Goal: Task Accomplishment & Management: Use online tool/utility

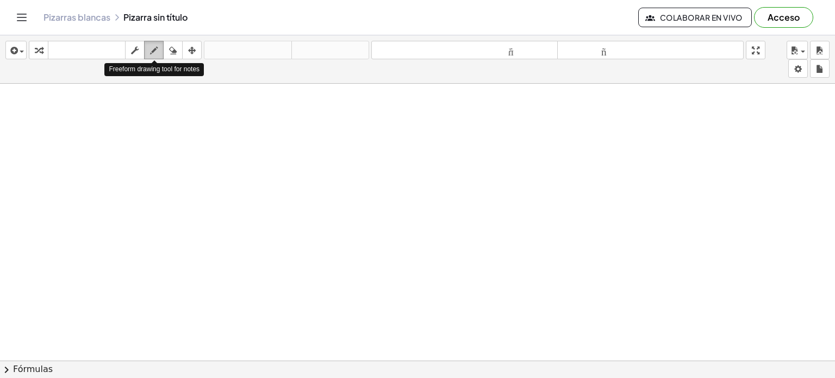
click at [152, 42] on button "dibujar" at bounding box center [154, 50] width 20 height 18
click at [171, 47] on icon "button" at bounding box center [173, 50] width 8 height 13
drag, startPoint x: 122, startPoint y: 105, endPoint x: 101, endPoint y: 122, distance: 26.7
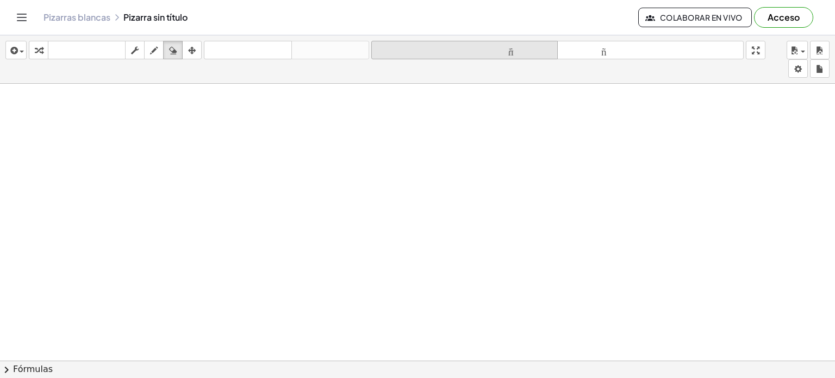
click at [402, 49] on font "tamaño_del_formato" at bounding box center [464, 50] width 181 height 10
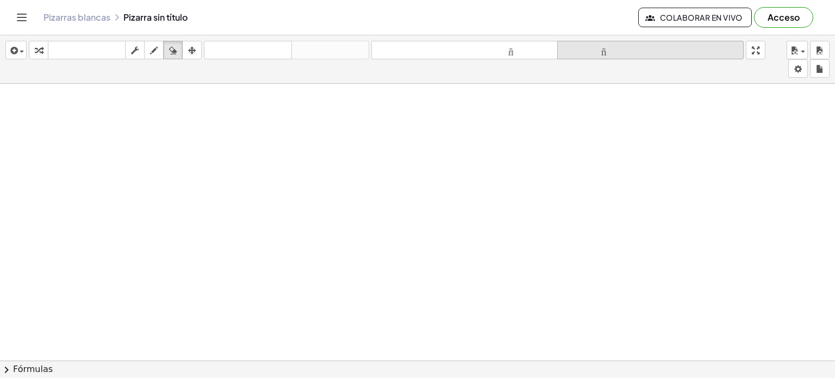
click at [599, 53] on font "tamaño_del_formato" at bounding box center [650, 50] width 181 height 10
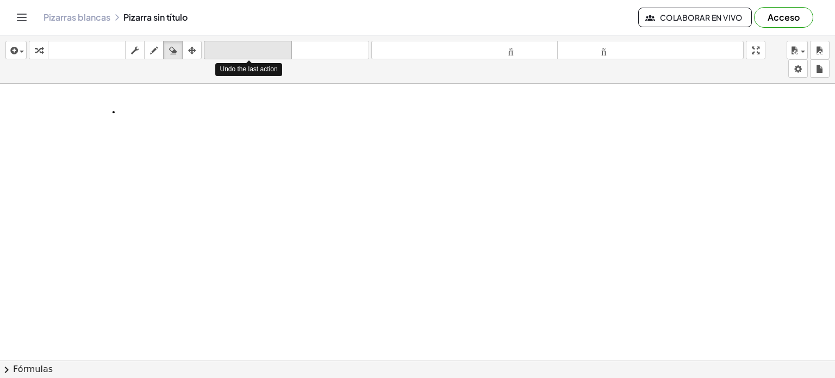
click at [226, 50] on font "deshacer" at bounding box center [248, 50] width 83 height 10
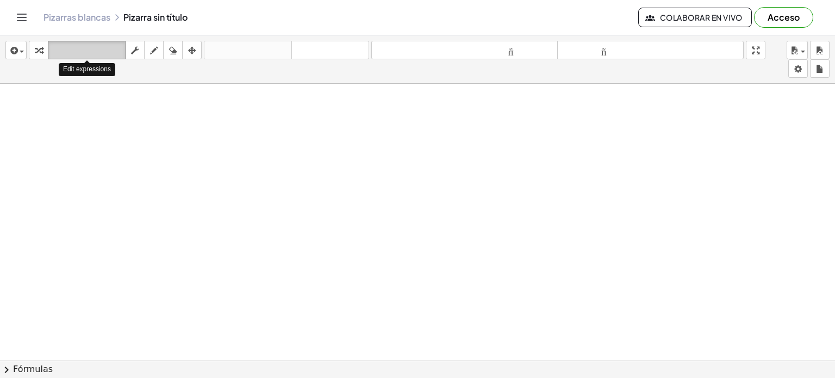
click at [106, 44] on icon "teclado" at bounding box center [87, 50] width 72 height 13
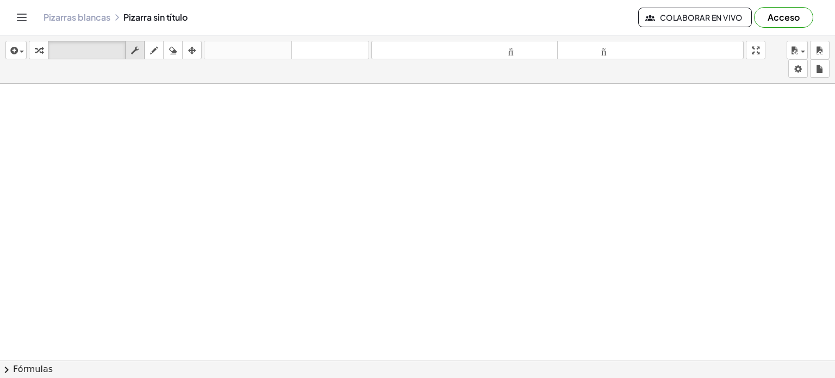
click at [135, 47] on icon "button" at bounding box center [135, 50] width 8 height 13
click at [109, 50] on font "teclado" at bounding box center [87, 50] width 72 height 10
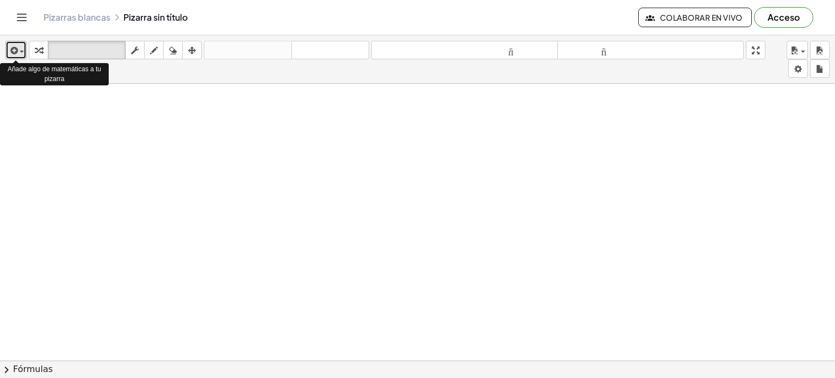
click at [21, 48] on div "button" at bounding box center [16, 50] width 16 height 13
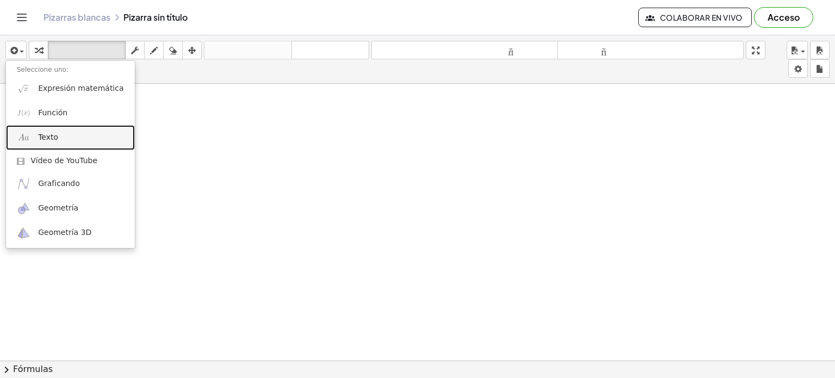
click at [41, 139] on font "Texto" at bounding box center [48, 137] width 20 height 9
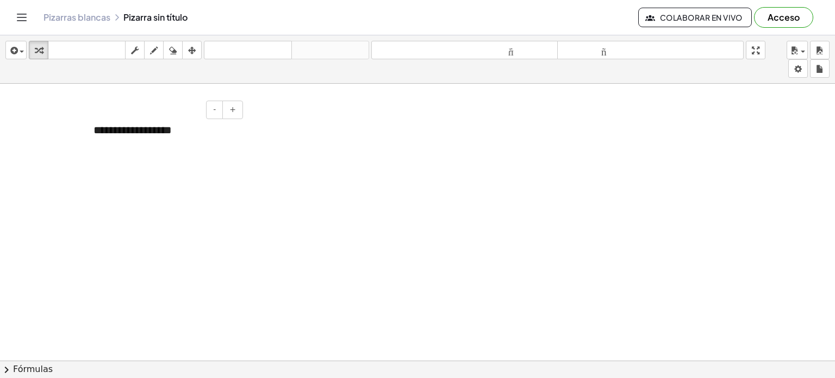
click at [197, 138] on div "**********" at bounding box center [164, 130] width 163 height 38
click at [210, 106] on button "-" at bounding box center [214, 110] width 17 height 18
click at [128, 128] on font "**********" at bounding box center [128, 129] width 69 height 10
click at [12, 46] on icon "button" at bounding box center [13, 50] width 10 height 13
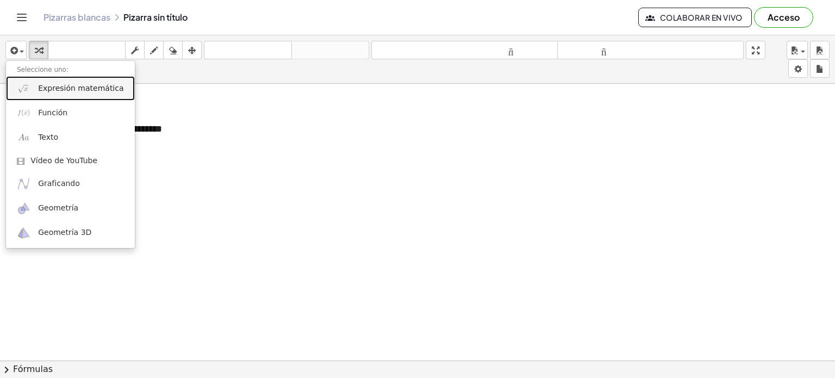
click at [49, 88] on font "Expresión matemática" at bounding box center [80, 88] width 85 height 9
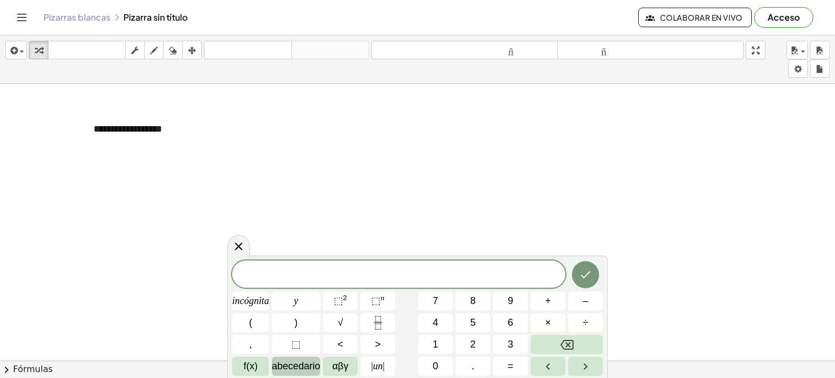
click at [309, 363] on font "abecedario" at bounding box center [296, 366] width 48 height 11
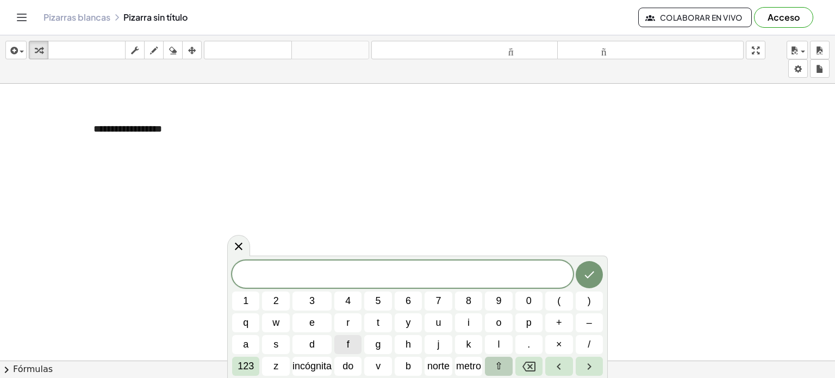
click at [500, 361] on font "⇧" at bounding box center [499, 366] width 8 height 11
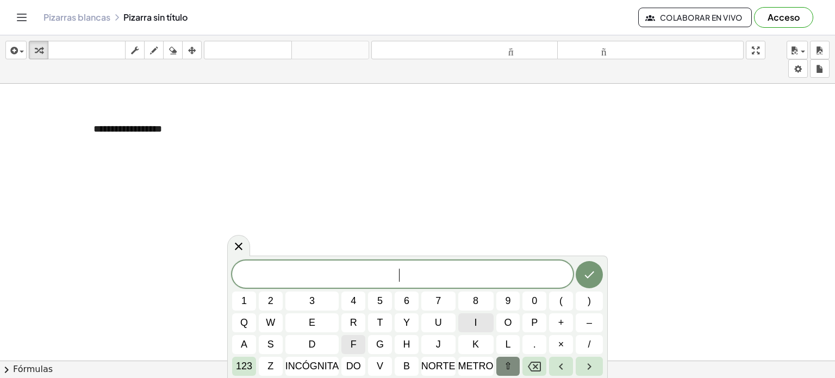
click at [481, 325] on button "i" at bounding box center [475, 322] width 35 height 19
click at [239, 371] on font "123" at bounding box center [244, 366] width 16 height 11
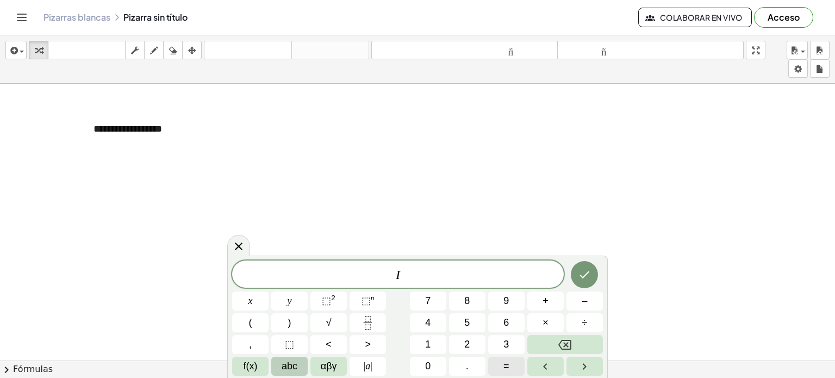
click at [522, 369] on button "=" at bounding box center [506, 366] width 36 height 19
click at [294, 368] on span "abc" at bounding box center [290, 366] width 16 height 15
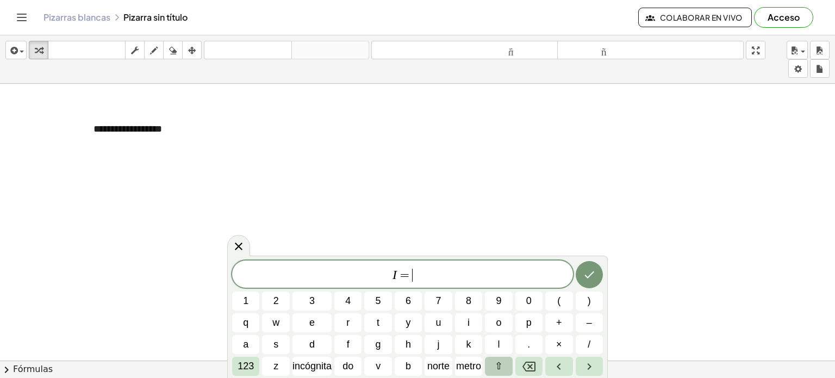
click at [492, 365] on button "⇧" at bounding box center [498, 366] width 27 height 19
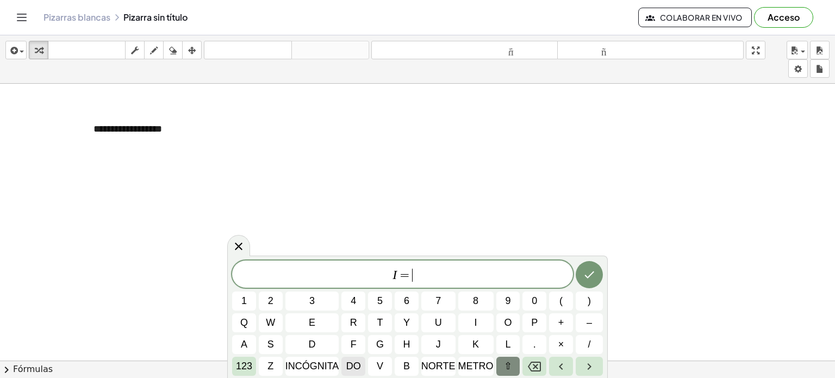
click at [348, 359] on span "do" at bounding box center [353, 366] width 15 height 15
click at [529, 366] on icon "Retroceso" at bounding box center [534, 367] width 13 height 10
click at [361, 361] on button "do" at bounding box center [354, 366] width 24 height 19
click at [564, 348] on button "×" at bounding box center [561, 344] width 24 height 19
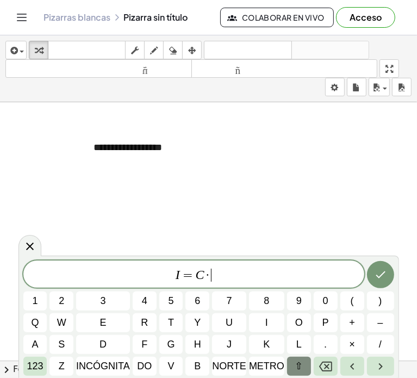
click at [280, 277] on span "I = C · ​" at bounding box center [193, 275] width 341 height 15
click at [36, 362] on font "123" at bounding box center [35, 366] width 16 height 11
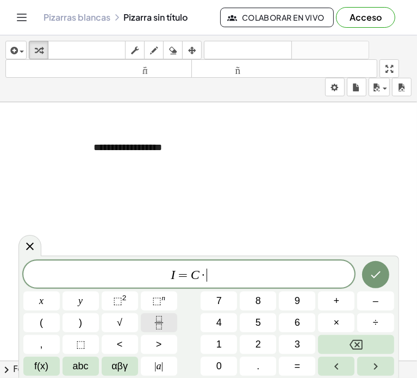
click at [159, 321] on icon "Fraction" at bounding box center [159, 323] width 14 height 14
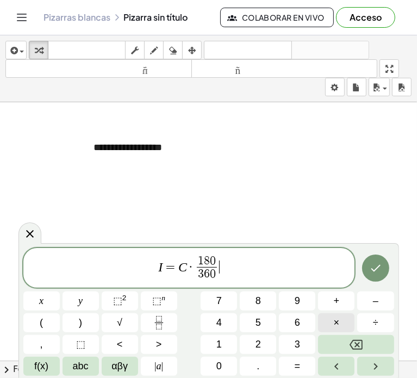
click at [344, 323] on button "×" at bounding box center [336, 322] width 36 height 19
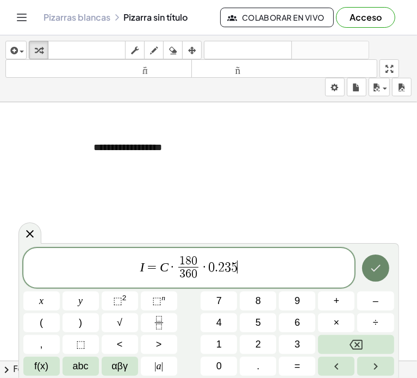
click at [370, 270] on icon "Hecho" at bounding box center [375, 268] width 13 height 13
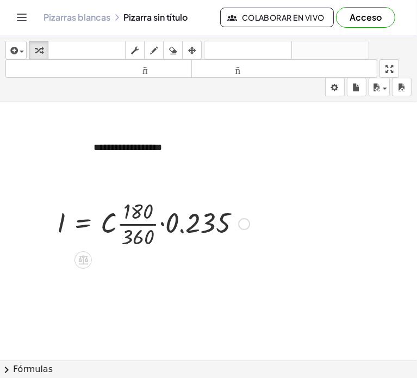
click at [173, 216] on div at bounding box center [153, 223] width 203 height 54
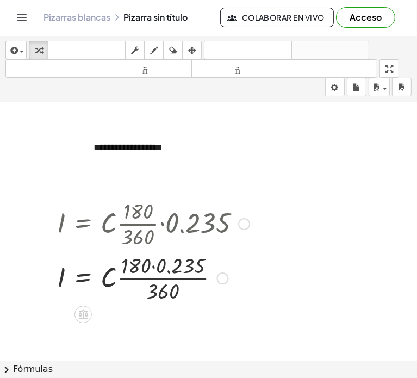
click at [184, 253] on div at bounding box center [153, 277] width 203 height 54
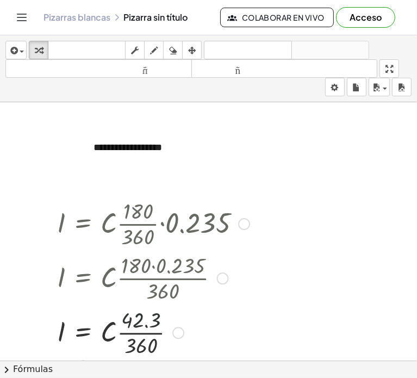
click at [152, 319] on div at bounding box center [153, 332] width 203 height 54
click at [148, 339] on div at bounding box center [153, 332] width 203 height 54
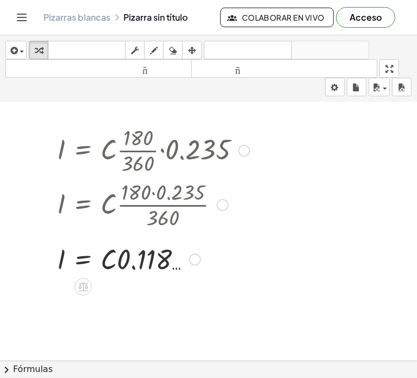
scroll to position [74, 0]
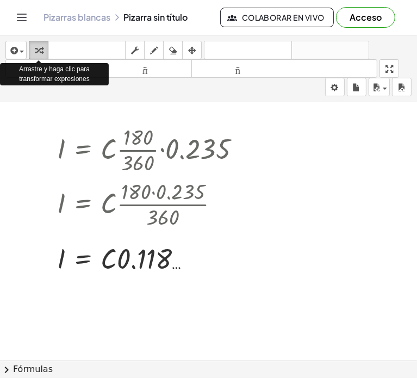
click at [43, 53] on div "button" at bounding box center [39, 50] width 14 height 13
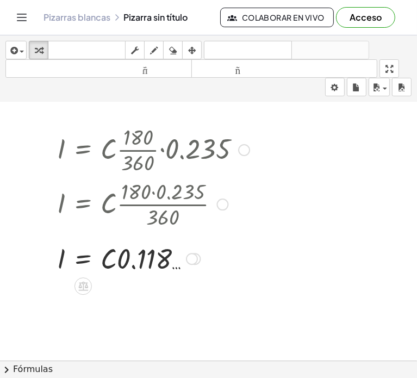
click at [152, 163] on div at bounding box center [153, 149] width 203 height 54
click at [188, 154] on div at bounding box center [153, 149] width 203 height 54
click at [243, 144] on div at bounding box center [244, 150] width 12 height 12
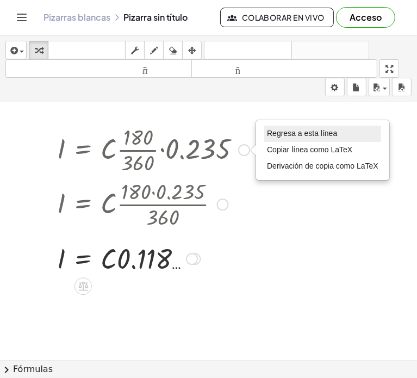
click at [289, 127] on li "Regresa a esta línea" at bounding box center [322, 134] width 117 height 16
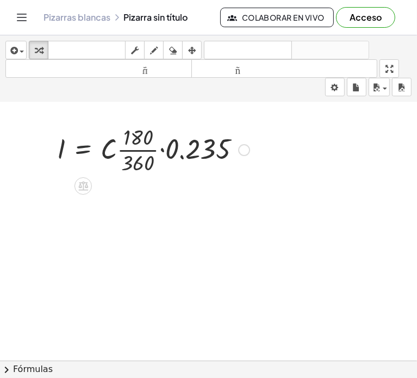
click at [89, 143] on div at bounding box center [153, 149] width 203 height 54
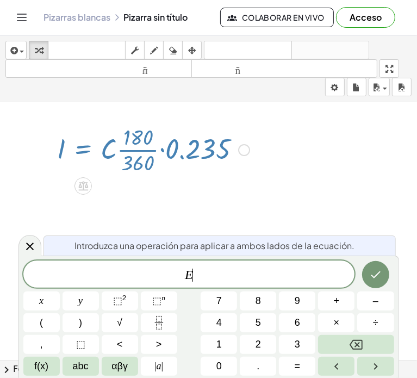
click at [89, 143] on div at bounding box center [153, 149] width 203 height 54
click at [192, 166] on div at bounding box center [153, 149] width 203 height 54
click at [252, 225] on div at bounding box center [208, 348] width 417 height 641
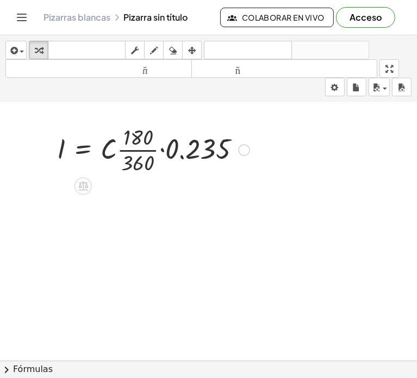
click at [150, 139] on div at bounding box center [153, 149] width 203 height 54
click at [85, 188] on icon at bounding box center [82, 185] width 11 height 11
click at [127, 189] on icon at bounding box center [127, 186] width 10 height 10
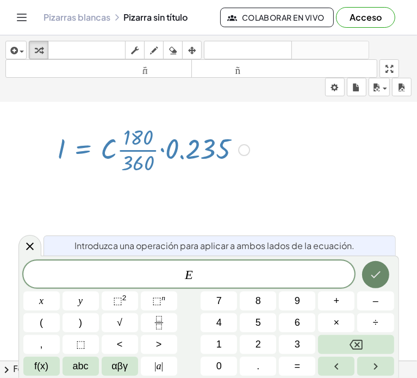
click at [375, 285] on button "Hecho" at bounding box center [375, 274] width 27 height 27
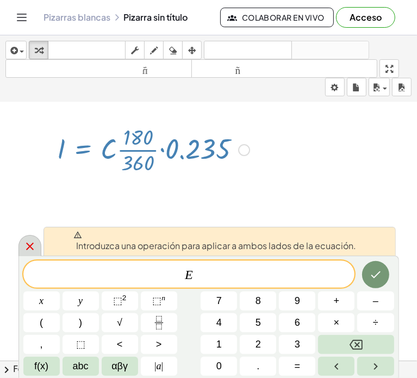
click at [23, 245] on icon at bounding box center [29, 246] width 13 height 13
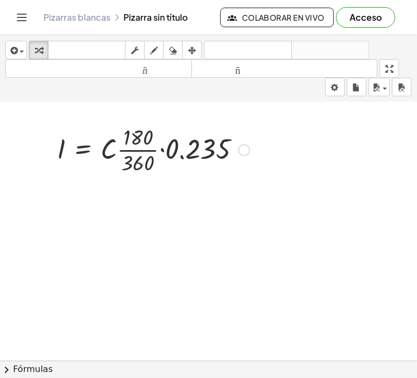
click at [150, 147] on div at bounding box center [153, 149] width 203 height 54
click at [150, 147] on div at bounding box center [143, 149] width 182 height 54
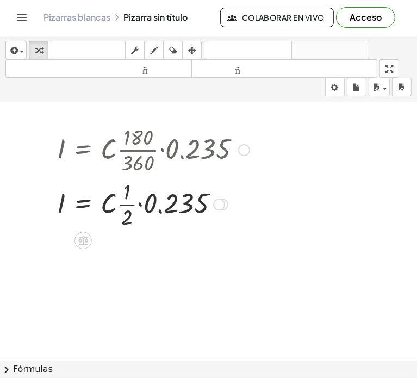
click at [135, 202] on div at bounding box center [153, 203] width 203 height 54
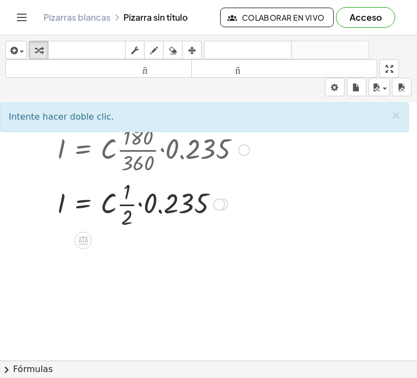
click at [151, 203] on div at bounding box center [153, 203] width 203 height 54
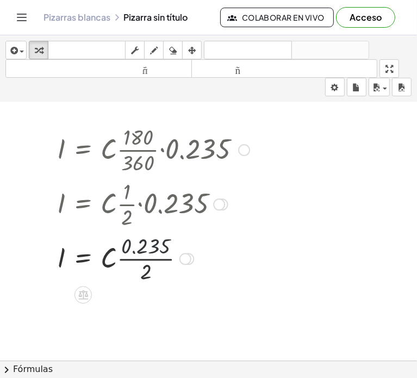
click at [147, 251] on div at bounding box center [153, 258] width 203 height 54
click at [174, 255] on div at bounding box center [153, 258] width 203 height 54
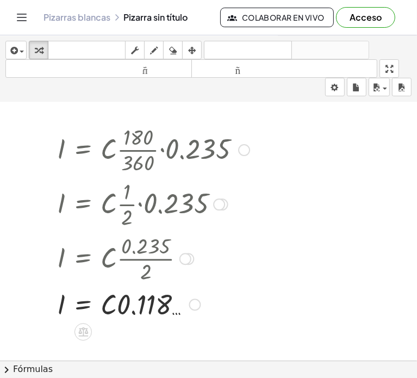
click at [185, 142] on div at bounding box center [153, 149] width 203 height 54
click at [246, 145] on div at bounding box center [244, 150] width 12 height 12
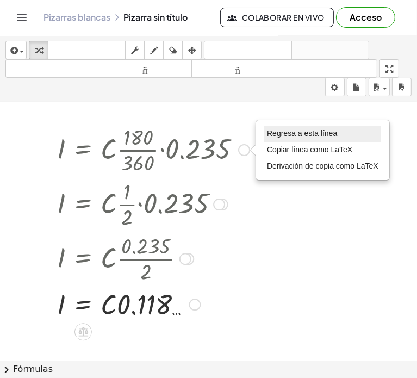
click at [300, 137] on font "Regresa a esta línea" at bounding box center [302, 133] width 70 height 9
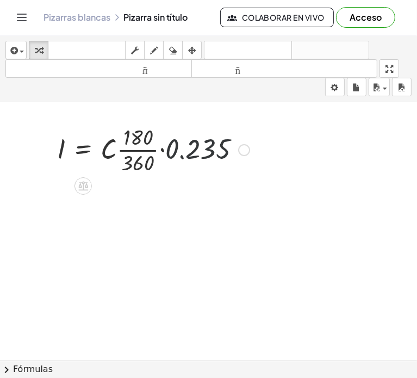
click at [185, 146] on div at bounding box center [153, 149] width 203 height 54
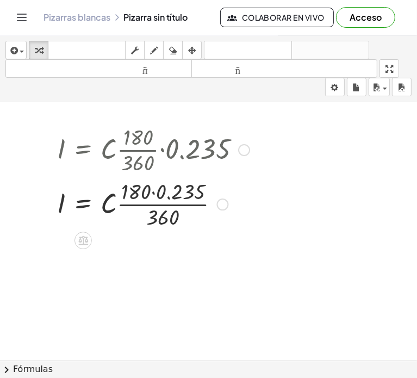
click at [237, 151] on div at bounding box center [153, 149] width 203 height 54
click at [250, 148] on div at bounding box center [153, 149] width 203 height 54
click at [247, 147] on div at bounding box center [244, 150] width 12 height 12
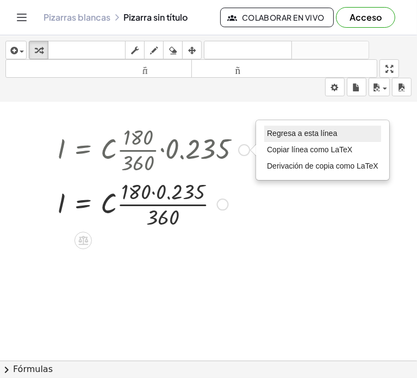
click at [302, 133] on font "Regresa a esta línea" at bounding box center [302, 133] width 70 height 9
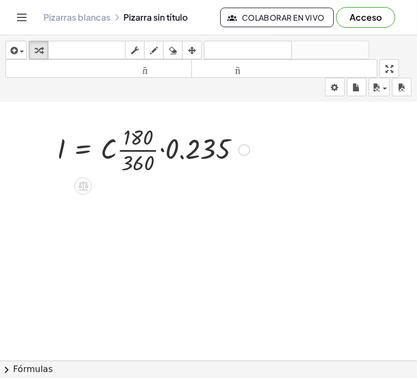
click at [244, 149] on div "Regresa a esta línea Copiar línea como LaTeX Derivación de copia como LaTeX" at bounding box center [244, 150] width 12 height 12
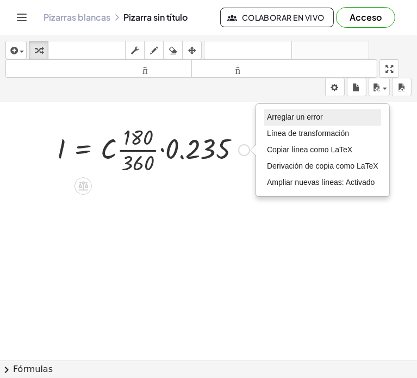
click at [298, 119] on font "Arreglar un error" at bounding box center [295, 117] width 56 height 9
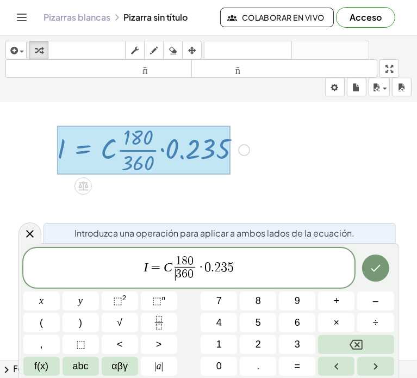
click at [175, 267] on span "1 8 0 ​ 3 6 0 ​" at bounding box center [184, 269] width 25 height 27
click at [175, 266] on span "​ 1 8 0" at bounding box center [185, 262] width 20 height 12
click at [172, 269] on span "1 8 0 3 6 0 ​" at bounding box center [184, 269] width 25 height 27
click at [342, 324] on button "×" at bounding box center [336, 322] width 36 height 19
click at [381, 268] on icon "Hecho" at bounding box center [375, 268] width 13 height 13
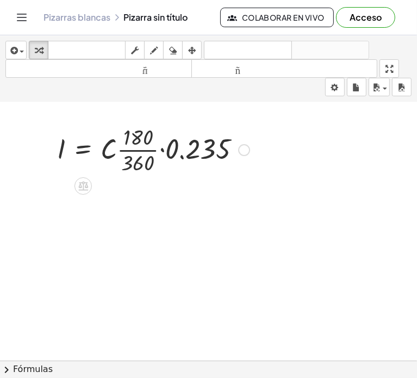
click at [145, 156] on div at bounding box center [153, 149] width 203 height 54
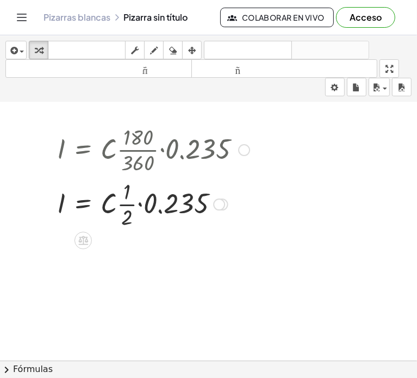
click at [123, 202] on div at bounding box center [153, 203] width 203 height 54
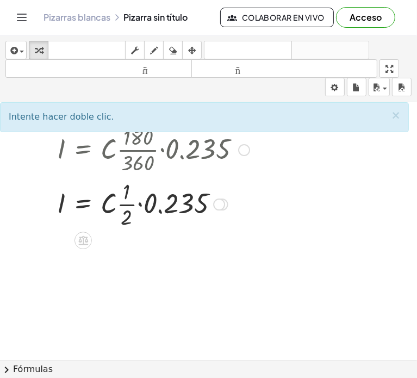
click at [127, 210] on div at bounding box center [153, 203] width 203 height 54
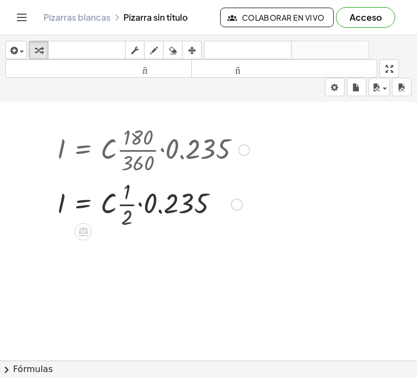
click at [127, 210] on div at bounding box center [153, 203] width 203 height 37
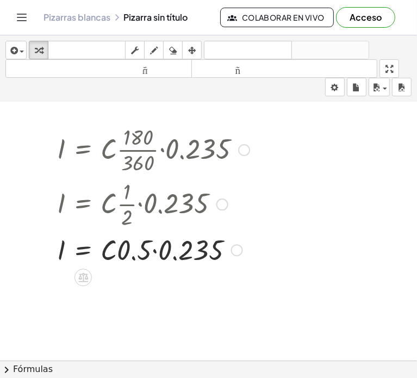
click at [163, 250] on div at bounding box center [153, 249] width 203 height 37
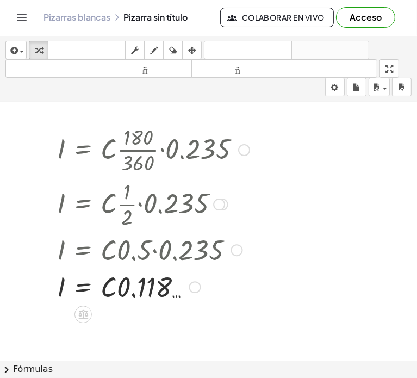
click at [127, 280] on div at bounding box center [153, 286] width 203 height 37
click at [126, 281] on div at bounding box center [153, 286] width 203 height 37
click at [146, 292] on div at bounding box center [153, 286] width 203 height 37
click at [191, 282] on div "Arreglar un error Línea de transformación Copiar línea como LaTeX Derivación de…" at bounding box center [195, 287] width 12 height 12
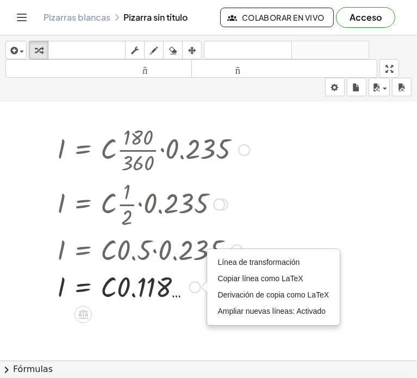
click at [244, 151] on div at bounding box center [244, 150] width 12 height 12
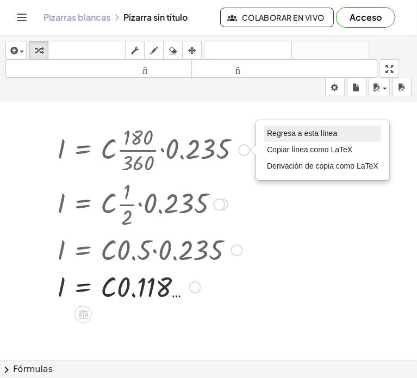
click at [271, 133] on font "Regresa a esta línea" at bounding box center [302, 133] width 70 height 9
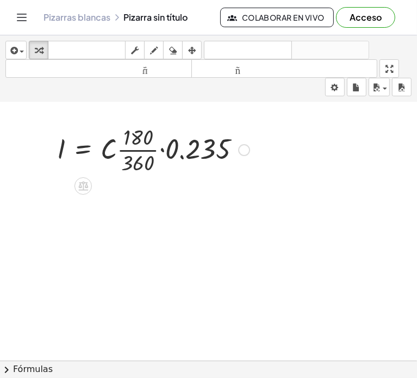
click at [125, 154] on div at bounding box center [153, 149] width 203 height 54
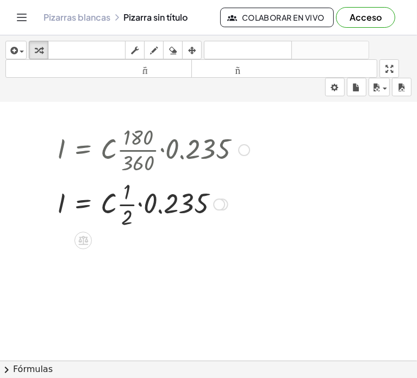
click at [125, 154] on div at bounding box center [153, 149] width 203 height 54
click at [125, 200] on div at bounding box center [153, 203] width 203 height 54
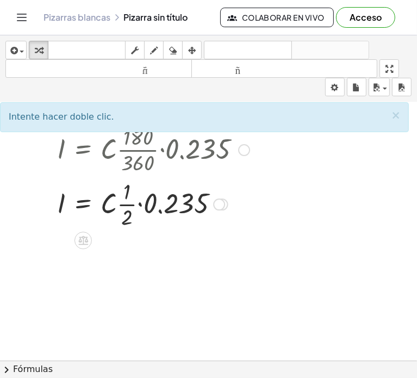
click at [125, 200] on div at bounding box center [153, 203] width 203 height 54
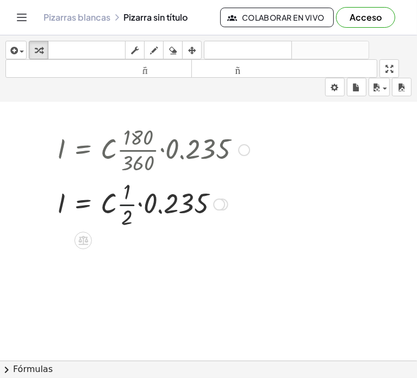
click at [125, 200] on div at bounding box center [153, 203] width 203 height 54
click at [125, 200] on div at bounding box center [153, 203] width 203 height 37
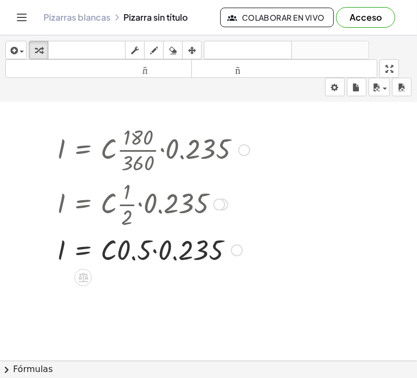
click at [169, 255] on div at bounding box center [153, 249] width 203 height 37
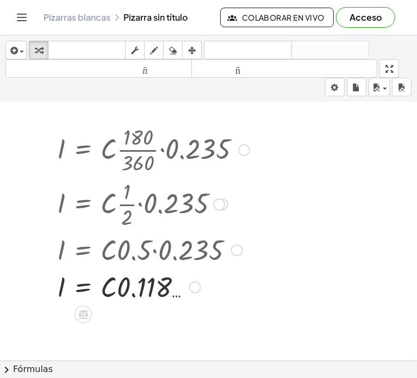
click at [191, 283] on div "Regresa a esta línea Copiar línea como LaTeX Derivación de copia como LaTeX" at bounding box center [195, 287] width 12 height 12
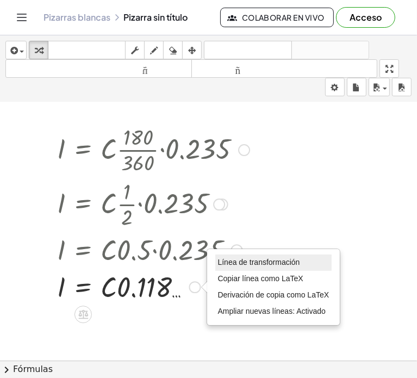
click at [293, 258] on font "Línea de transformación" at bounding box center [259, 262] width 82 height 9
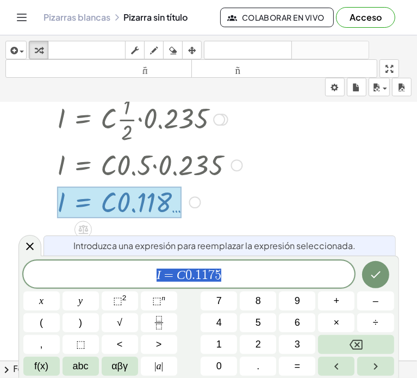
scroll to position [160, 0]
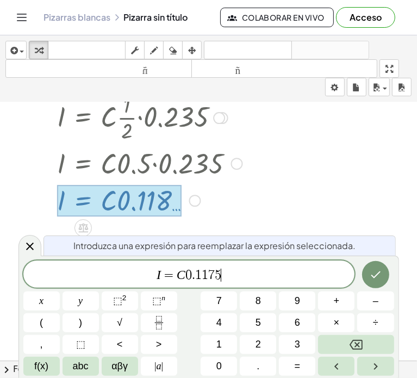
click at [231, 273] on span "I = C 0 . 1 1 7 5 ​" at bounding box center [189, 275] width 332 height 15
click at [184, 274] on span "I = C ​ 0 . 1 1 7 5" at bounding box center [189, 275] width 332 height 15
click at [373, 281] on button "Hecho" at bounding box center [375, 274] width 27 height 27
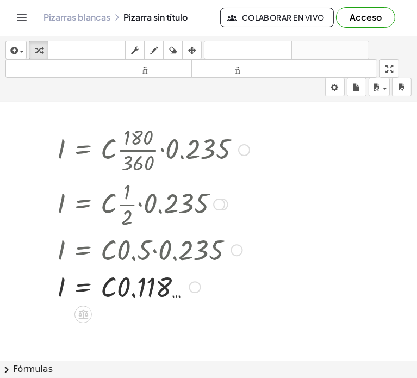
scroll to position [74, 0]
click at [189, 284] on div at bounding box center [195, 287] width 12 height 12
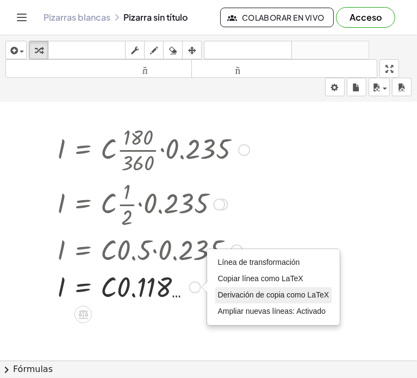
click at [241, 292] on font "Derivación de copia como LaTeX" at bounding box center [273, 294] width 111 height 9
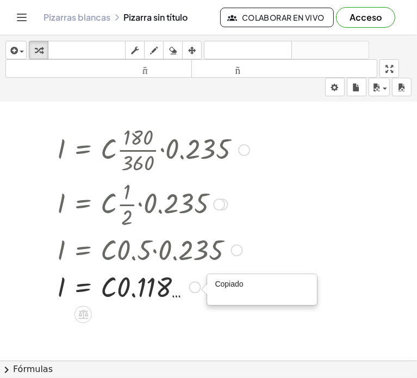
click at [195, 284] on div "Copiado done" at bounding box center [195, 287] width 12 height 12
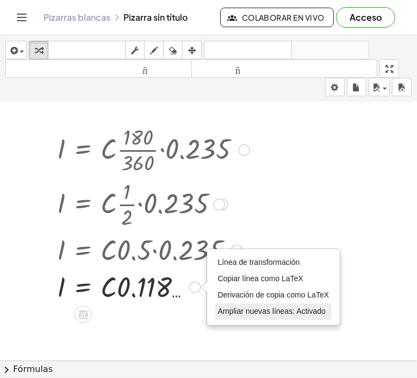
click at [252, 308] on font "Ampliar nuevas líneas: Activado" at bounding box center [272, 311] width 108 height 9
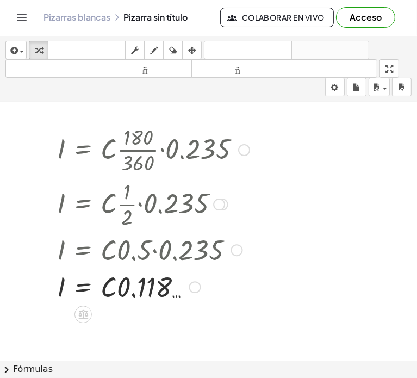
click at [200, 286] on div "Línea de transformación Copiar línea como LaTeX Derivación de copia como LaTeX …" at bounding box center [195, 287] width 12 height 12
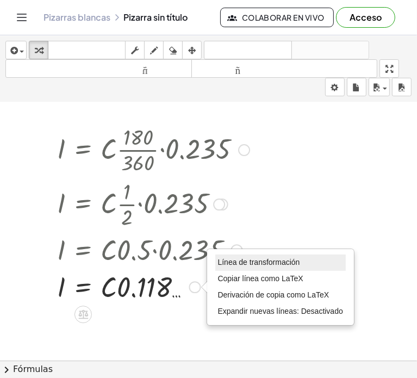
click at [268, 259] on font "Línea de transformación" at bounding box center [259, 262] width 82 height 9
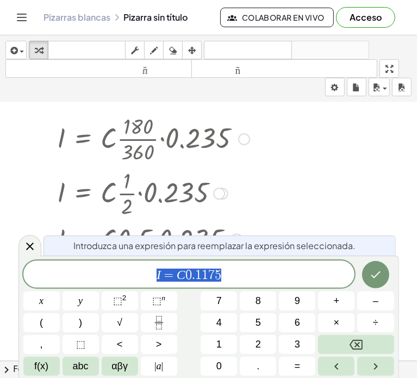
scroll to position [85, 0]
click at [185, 276] on span "0" at bounding box center [188, 275] width 7 height 13
click at [332, 323] on button "×" at bounding box center [336, 322] width 36 height 19
click at [376, 282] on button "Hecho" at bounding box center [375, 274] width 27 height 27
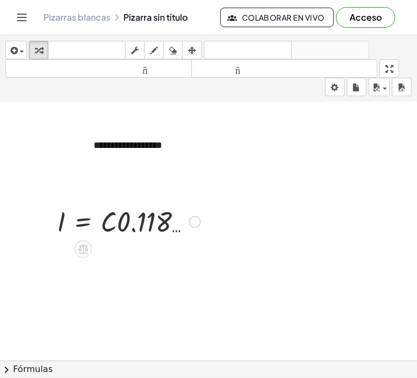
scroll to position [0, 0]
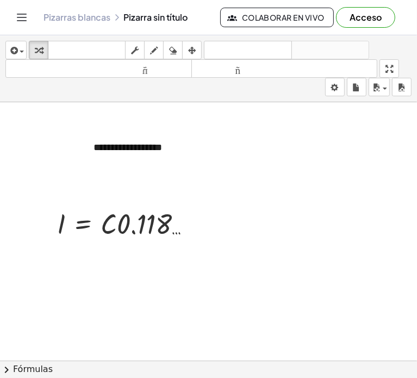
click at [91, 19] on font "Pizarras blancas" at bounding box center [77, 16] width 67 height 11
